Goal: Task Accomplishment & Management: Manage account settings

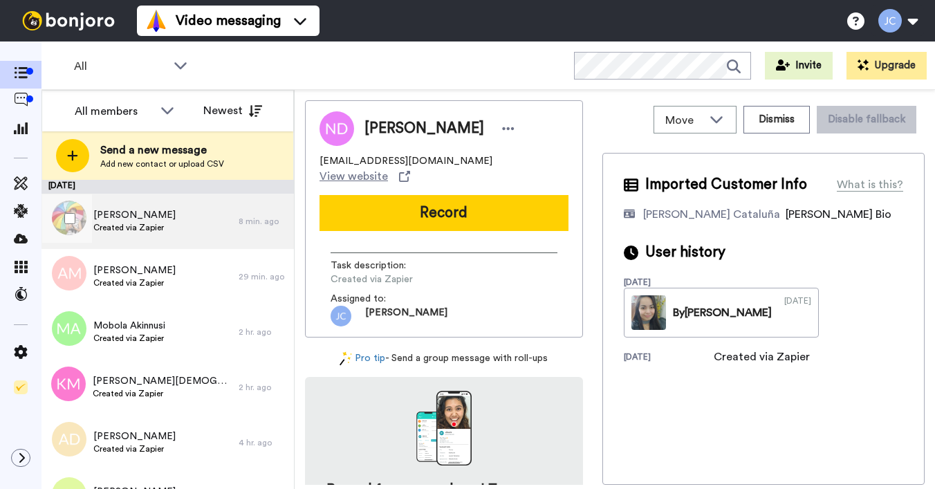
click at [104, 212] on span "[PERSON_NAME]" at bounding box center [134, 215] width 82 height 14
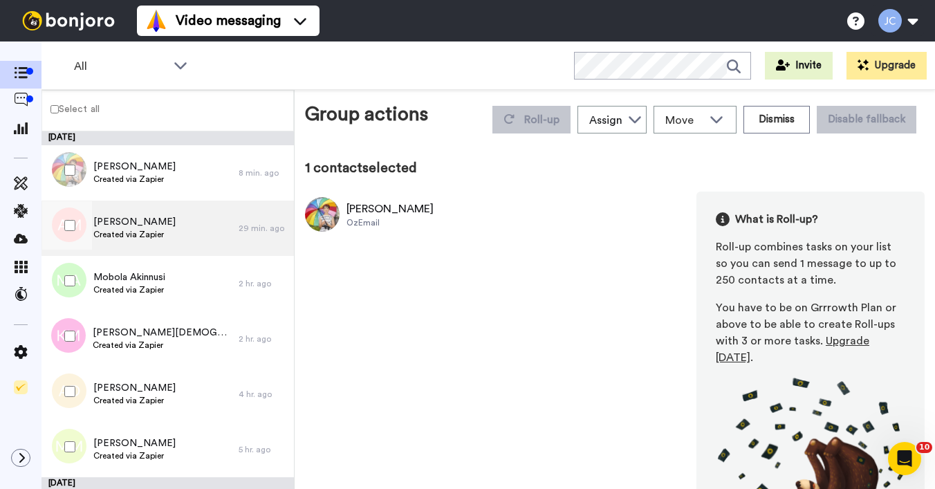
click at [120, 232] on span "Created via Zapier" at bounding box center [134, 234] width 82 height 11
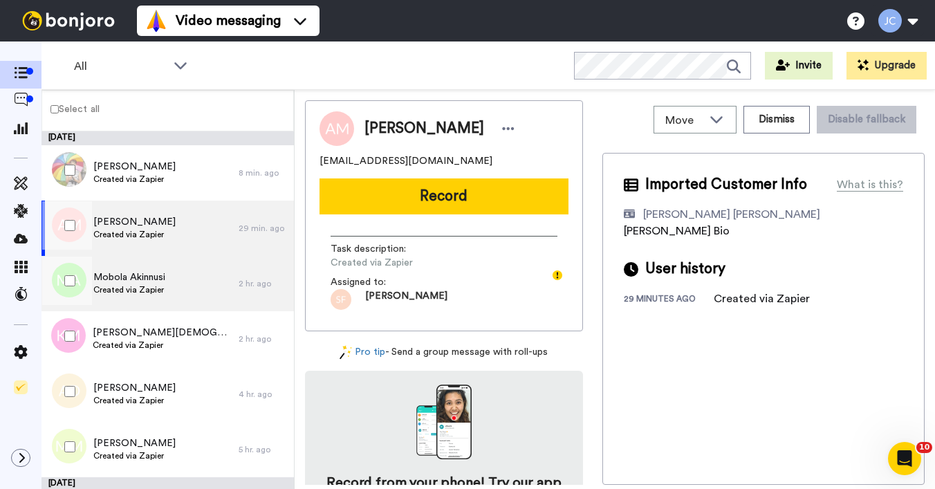
click at [124, 275] on span "Mobola Akinnusi" at bounding box center [129, 277] width 72 height 14
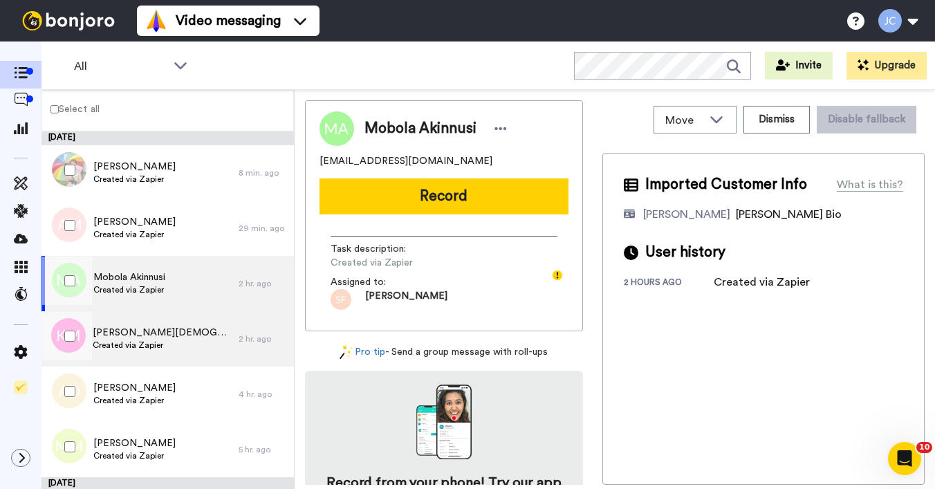
click at [126, 326] on span "[PERSON_NAME][DEMOGRAPHIC_DATA]" at bounding box center [162, 333] width 139 height 14
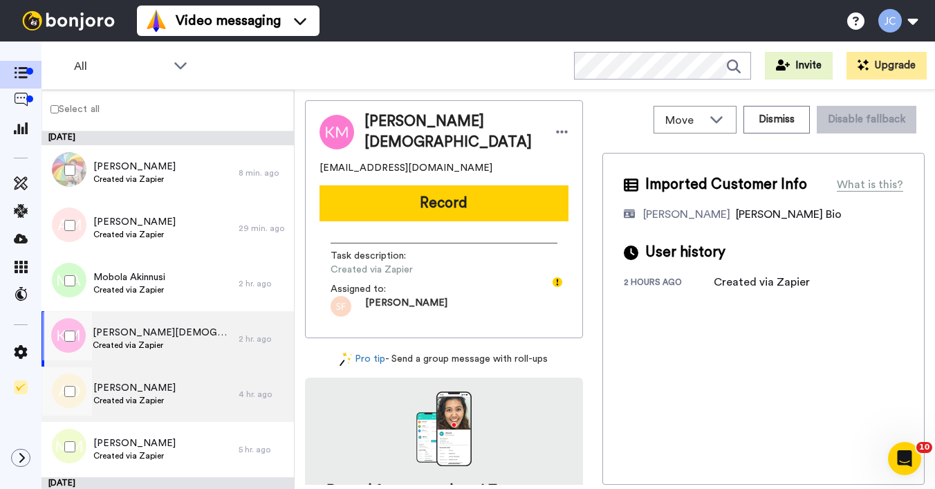
click at [124, 378] on div "[PERSON_NAME] Created via Zapier" at bounding box center [139, 394] width 197 height 55
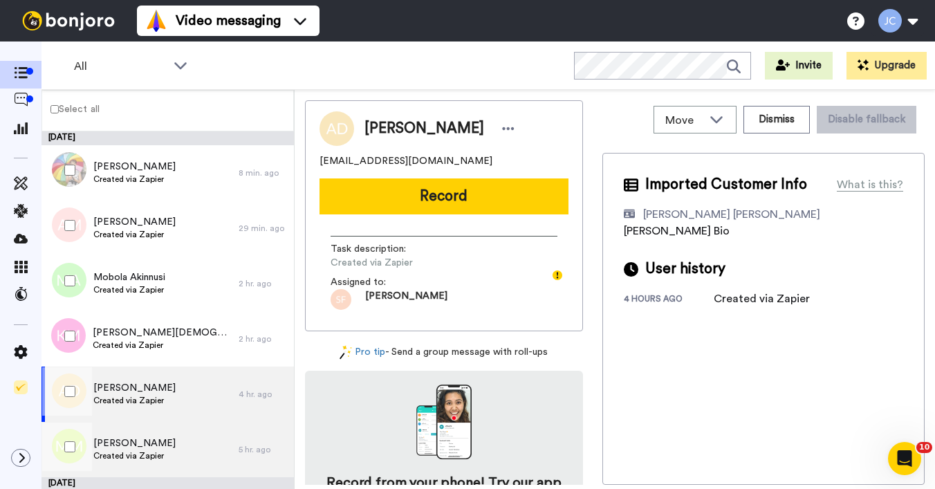
click at [125, 450] on span "[PERSON_NAME]" at bounding box center [134, 443] width 82 height 14
